Goal: Transaction & Acquisition: Purchase product/service

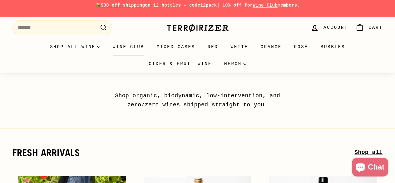
click at [107, 47] on link "Wine Club" at bounding box center [128, 46] width 44 height 17
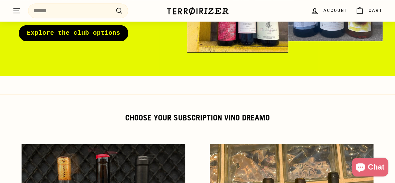
scroll to position [156, 0]
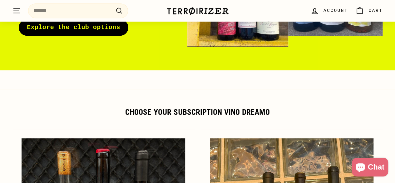
click at [99, 25] on link "Explore the club options" at bounding box center [74, 27] width 110 height 16
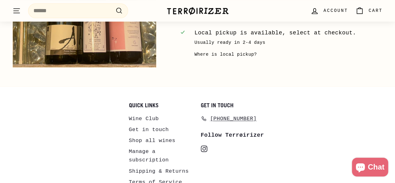
scroll to position [1260, 0]
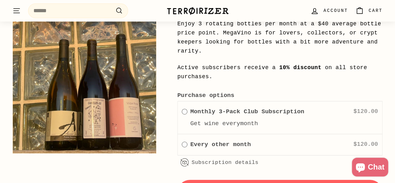
scroll to position [1072, 0]
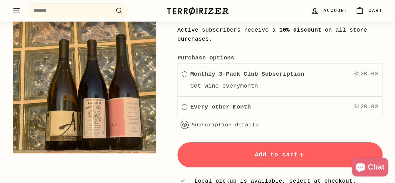
click at [278, 151] on span "Add to cart" at bounding box center [280, 154] width 51 height 7
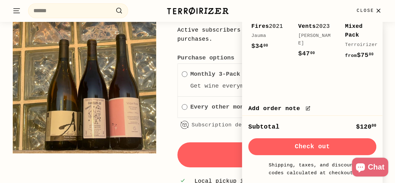
scroll to position [140, 0]
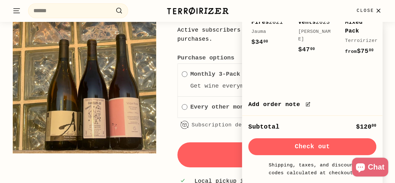
click at [378, 11] on icon "button" at bounding box center [377, 10] width 3 height 3
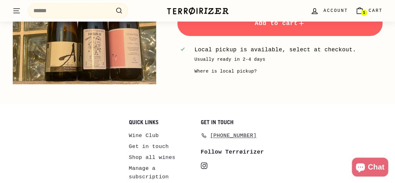
scroll to position [1260, 0]
